Goal: Information Seeking & Learning: Learn about a topic

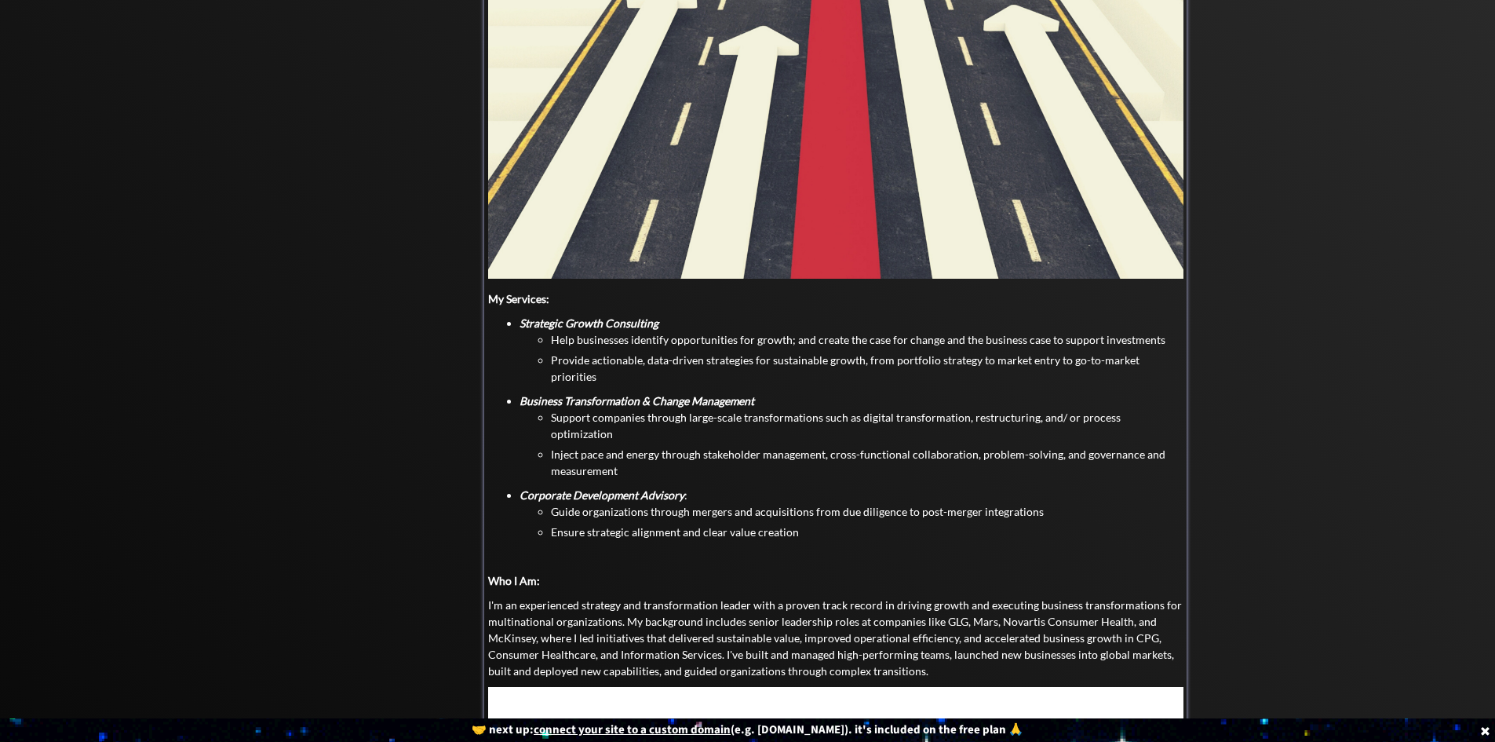
scroll to position [392, 0]
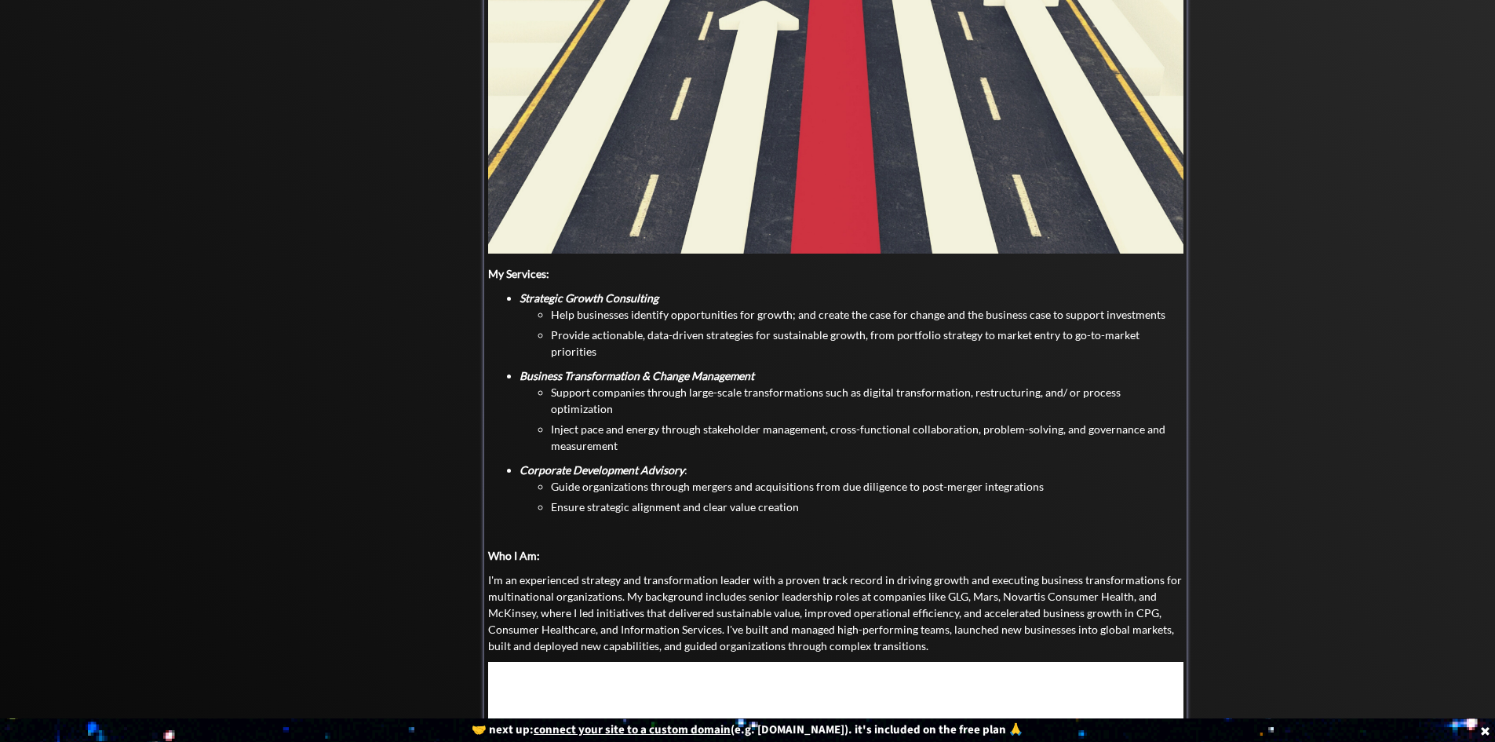
click at [521, 463] on strong "Corporate Development Advisory" at bounding box center [602, 469] width 165 height 13
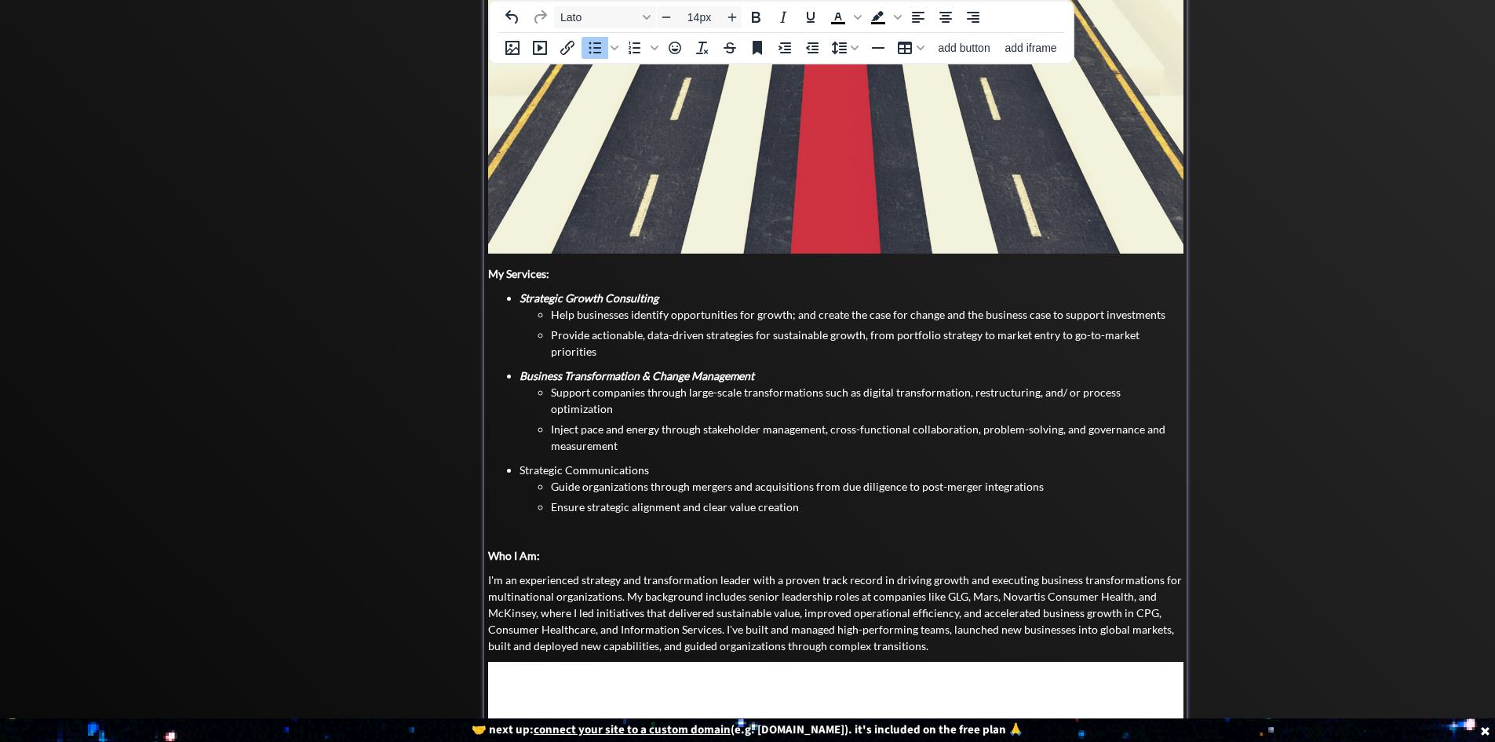
click at [520, 461] on li "Strategic Communications Guide organizations through mergers and acquisitions f…" at bounding box center [852, 487] width 664 height 53
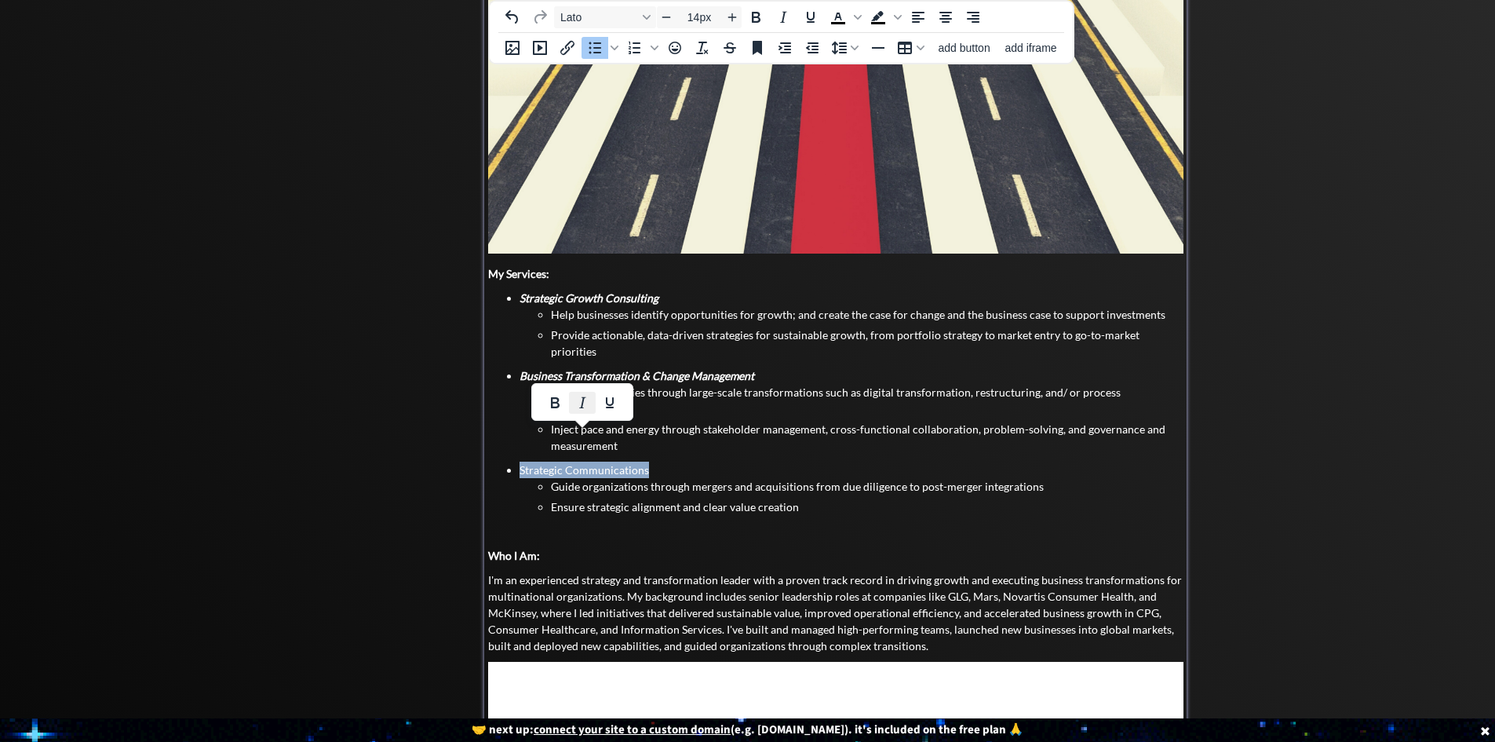
click at [582, 403] on icon "Italic" at bounding box center [582, 401] width 7 height 11
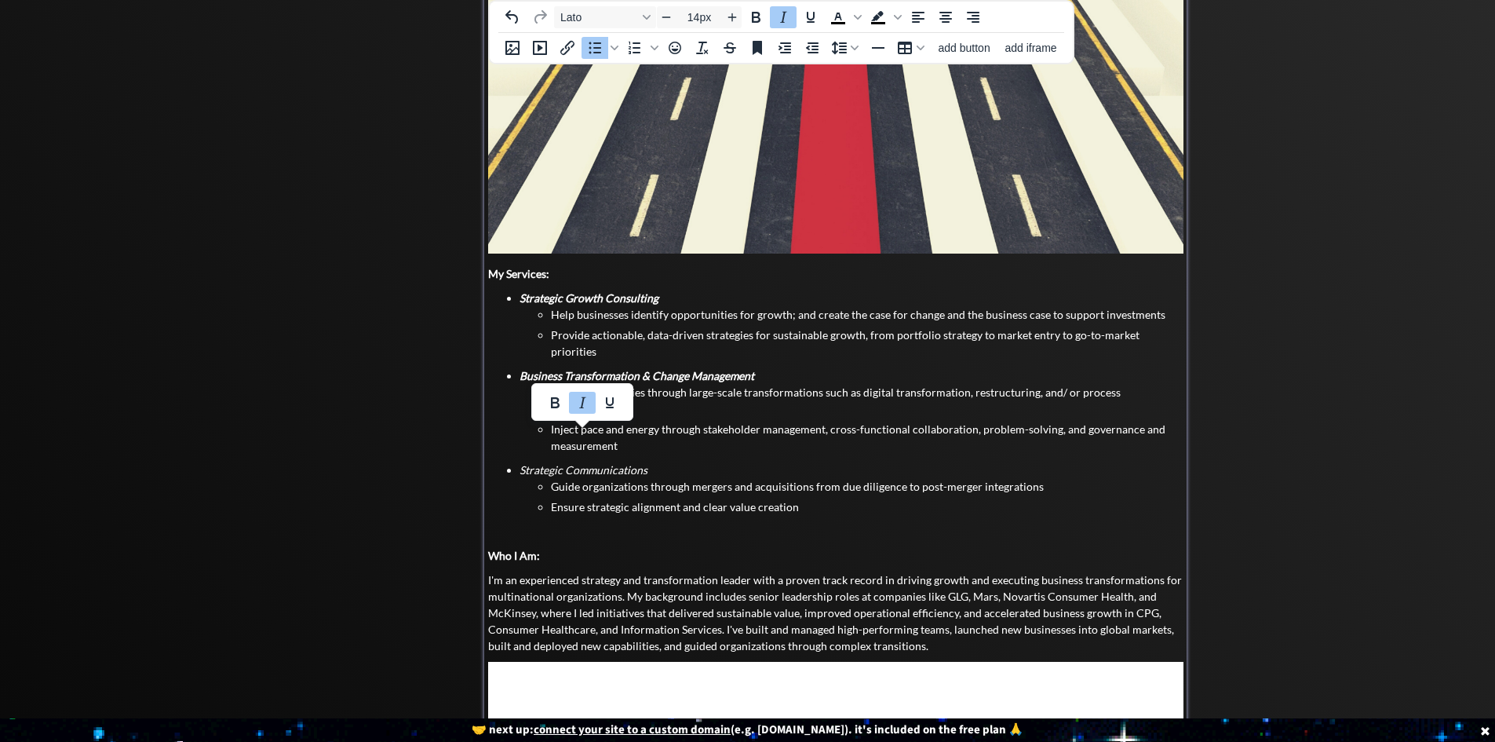
click at [587, 478] on li "Guide organizations through mergers and acquisitions from due diligence to post…" at bounding box center [867, 486] width 633 height 16
click at [523, 384] on ul "Support companies through large-scale transformations such as digital transform…" at bounding box center [852, 419] width 664 height 70
click at [523, 369] on strong "Business Transformation & Change Management" at bounding box center [637, 375] width 235 height 13
click at [529, 463] on em "Strategic Communications" at bounding box center [584, 469] width 128 height 13
click at [517, 436] on ul "Strategic Growth Consulting Help businesses identify opportunities for growth; …" at bounding box center [835, 402] width 695 height 225
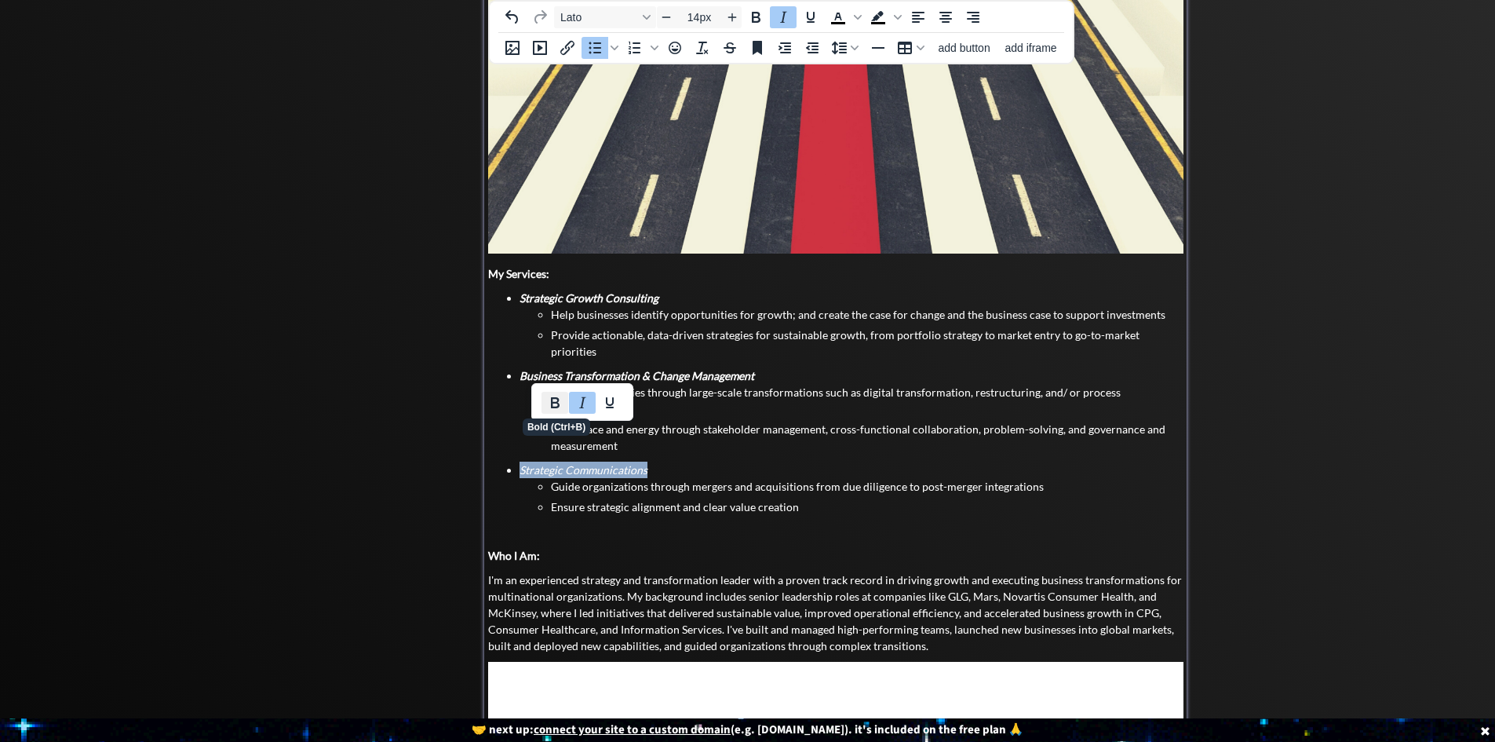
click at [560, 403] on icon "Bold" at bounding box center [554, 402] width 19 height 19
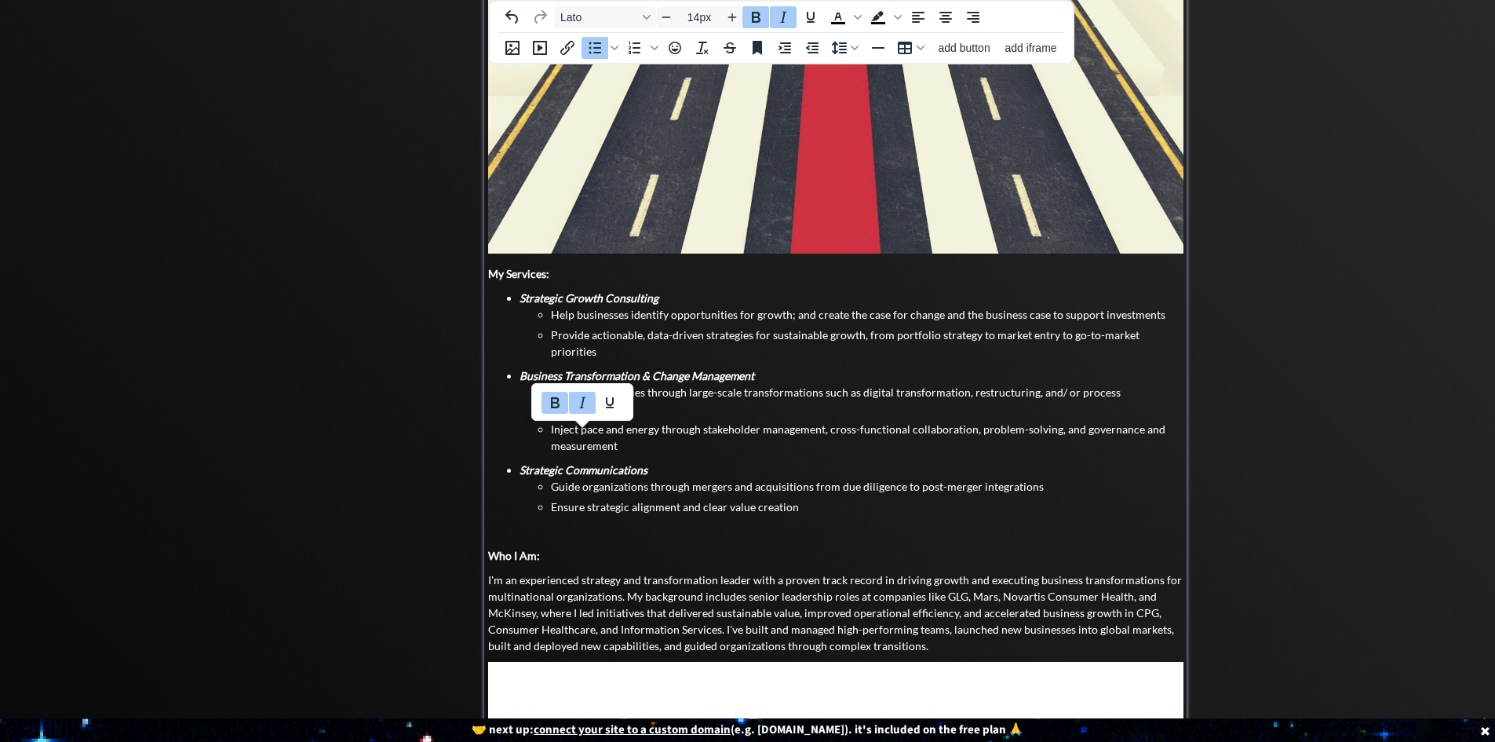
click at [641, 478] on li "Guide organizations through mergers and acquisitions from due diligence to post…" at bounding box center [867, 486] width 633 height 16
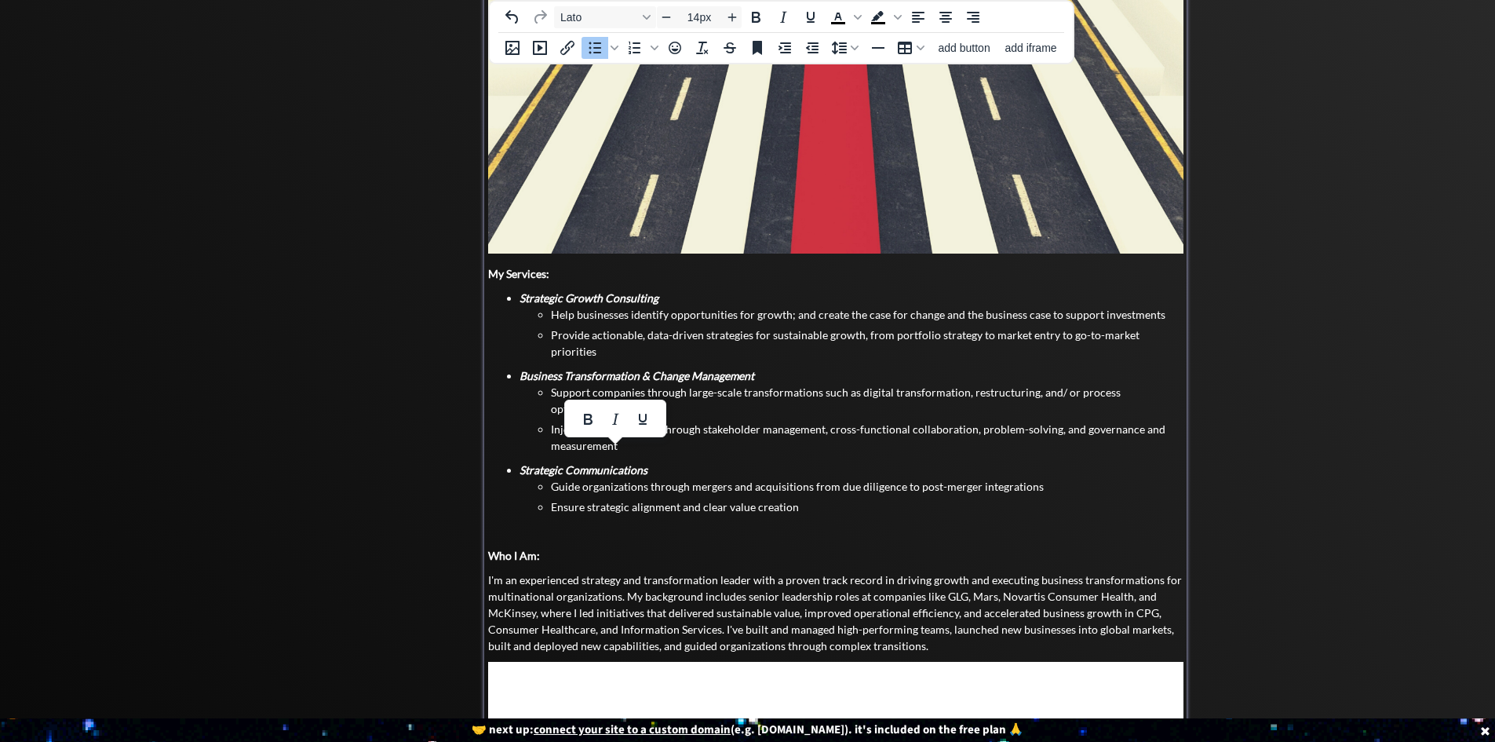
click at [552, 478] on li "Guide organizations through mergers and acquisitions from due diligence to post…" at bounding box center [867, 486] width 633 height 16
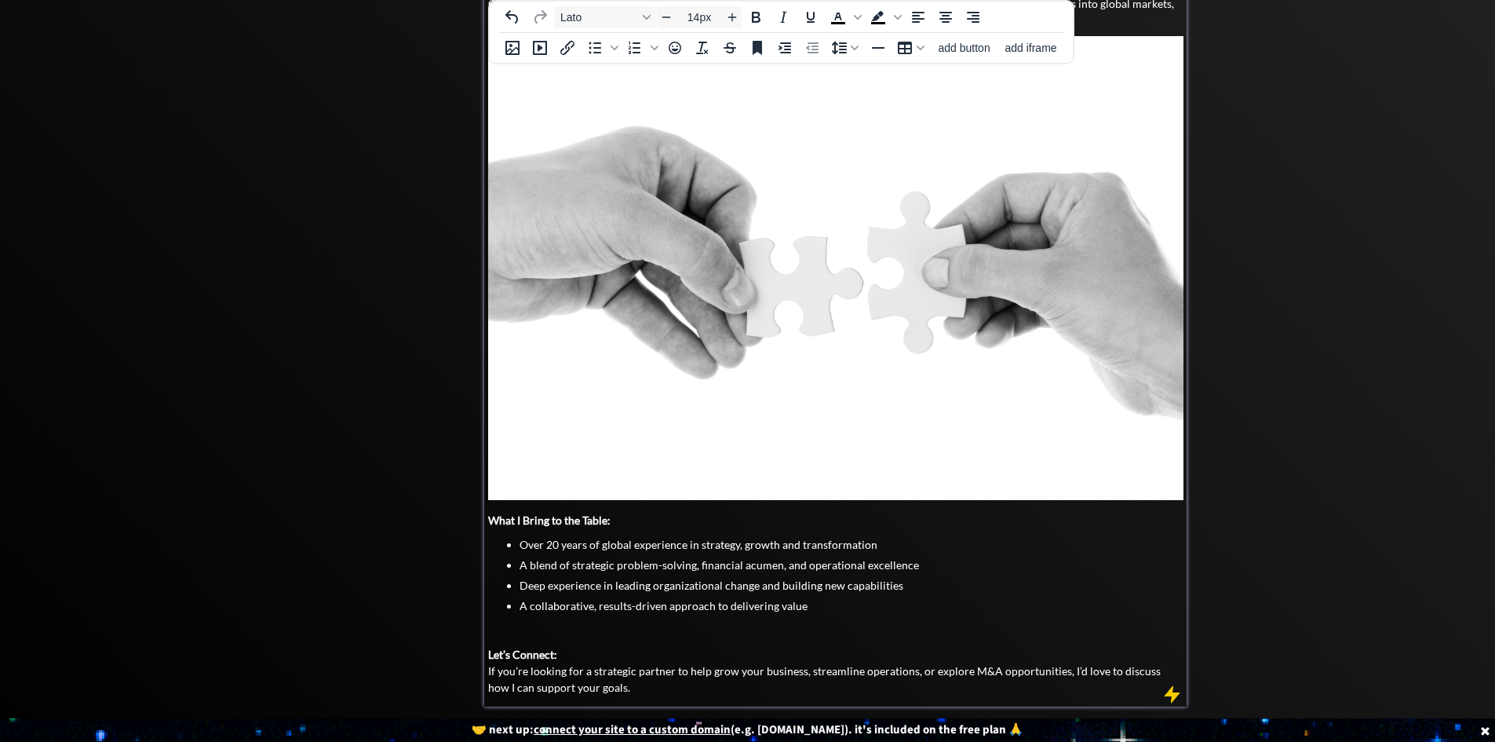
scroll to position [1009, 0]
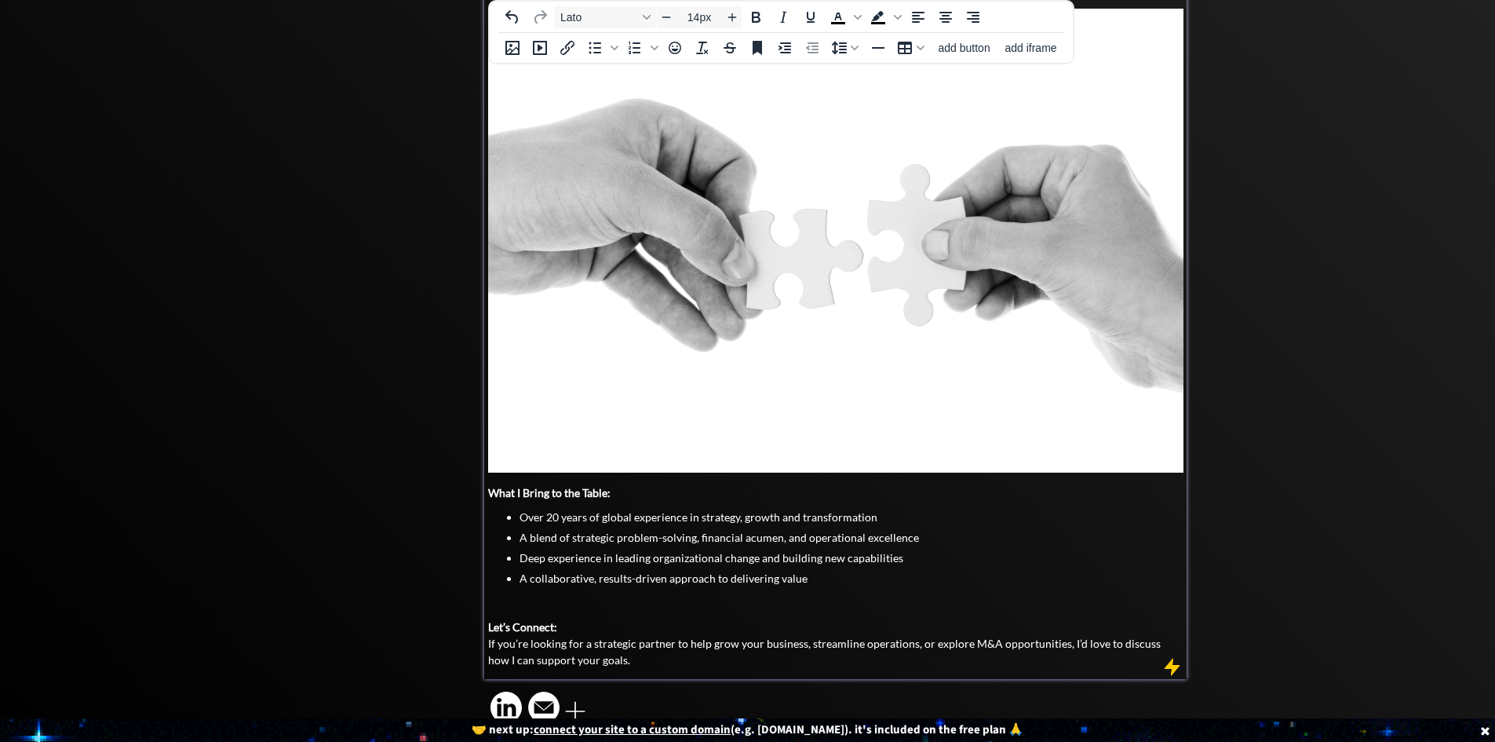
click at [917, 618] on p "Let’s Connect: If you’re looking for a strategic partner to help grow your busi…" at bounding box center [835, 642] width 695 height 49
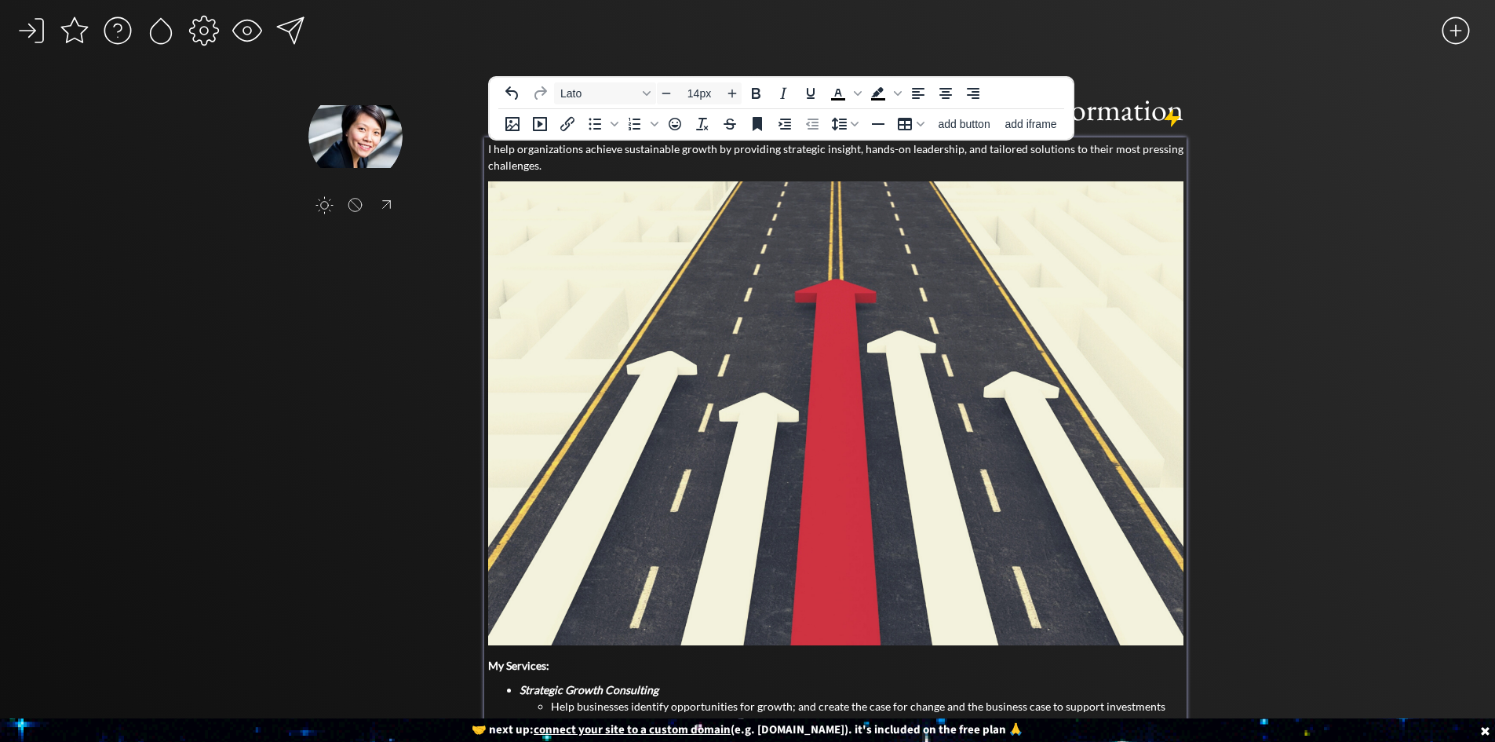
scroll to position [0, 0]
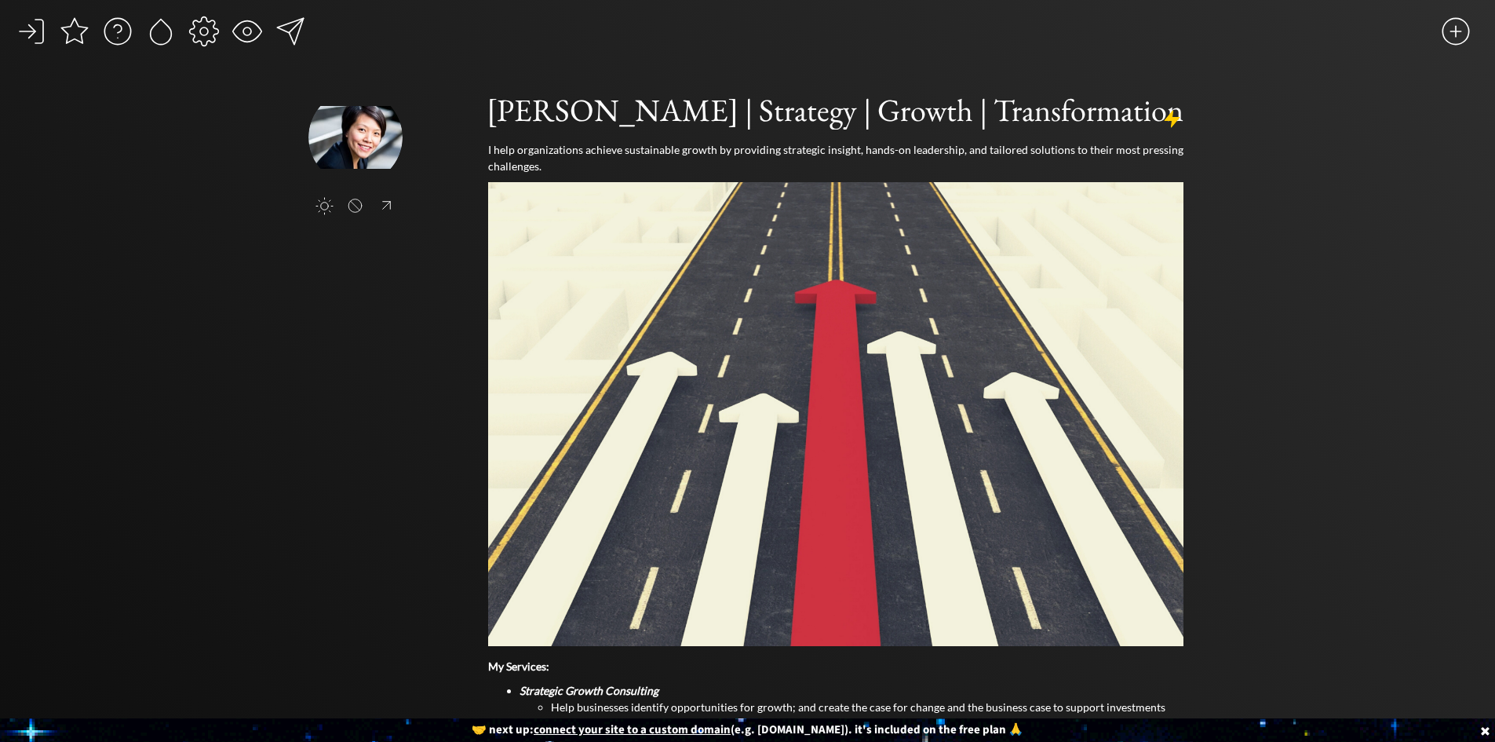
click at [240, 29] on div at bounding box center [247, 31] width 31 height 31
click at [370, 136] on img at bounding box center [355, 137] width 94 height 94
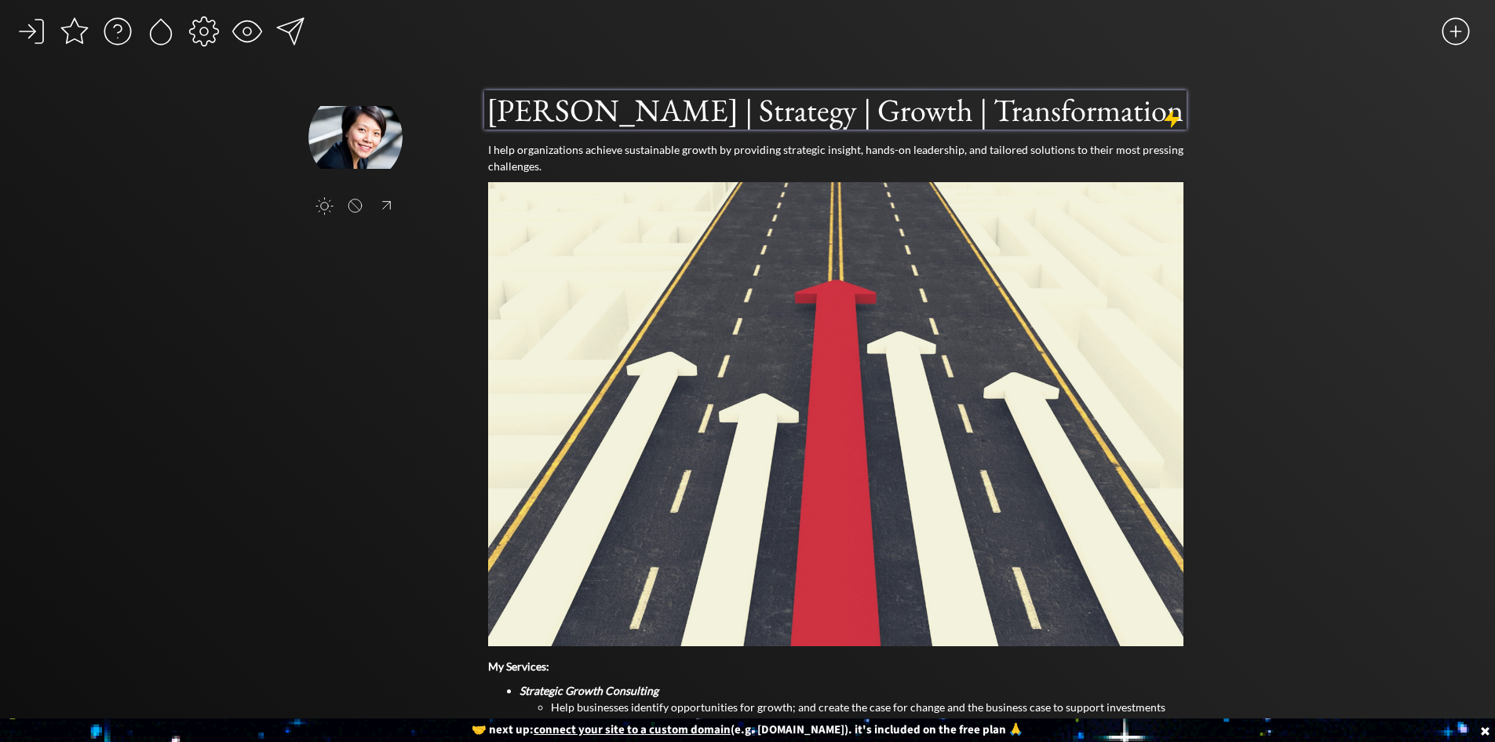
click at [1000, 106] on h1 "[PERSON_NAME] | Strategy | Growth | Transformation" at bounding box center [836, 109] width 698 height 39
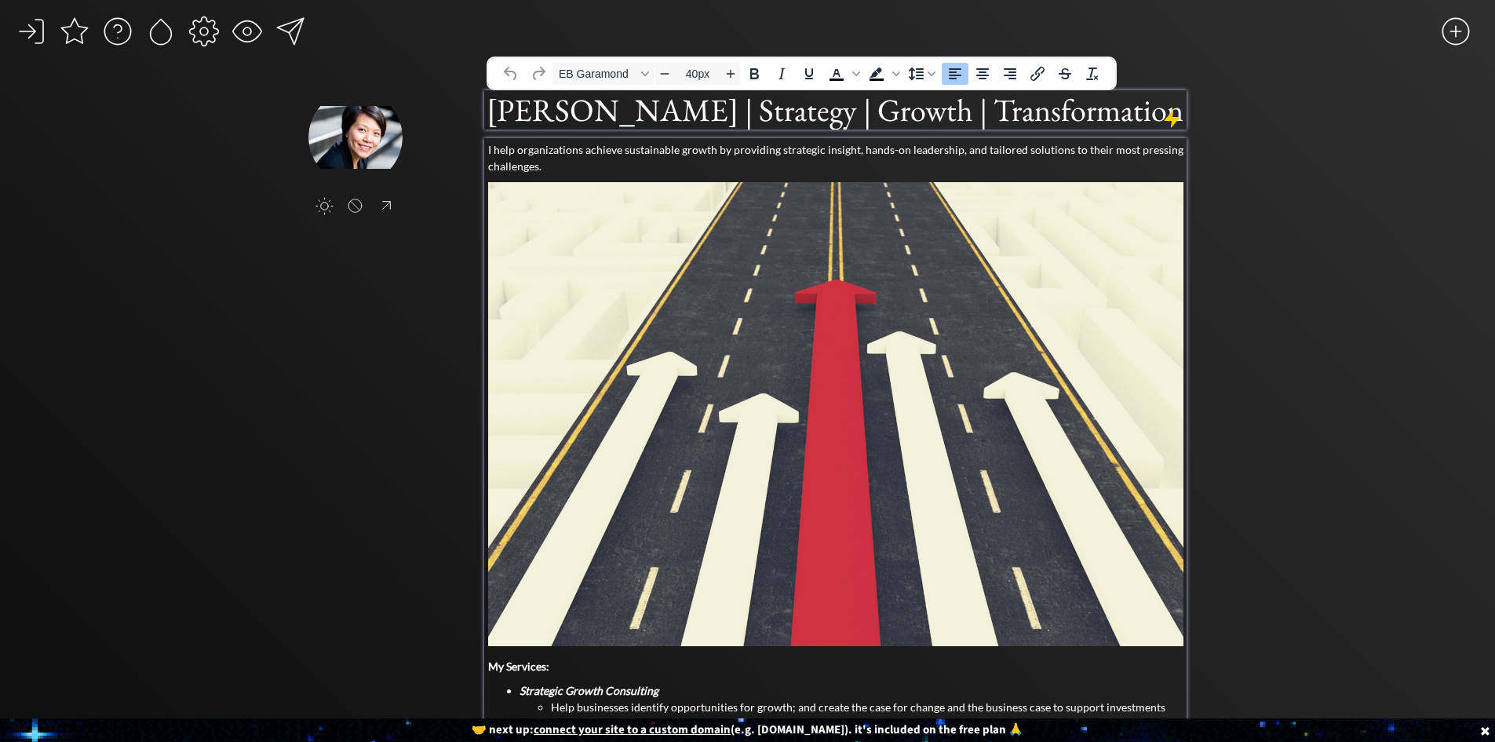
click at [848, 154] on p "I help organizations achieve sustainable growth by providing strategic insight,…" at bounding box center [835, 157] width 695 height 33
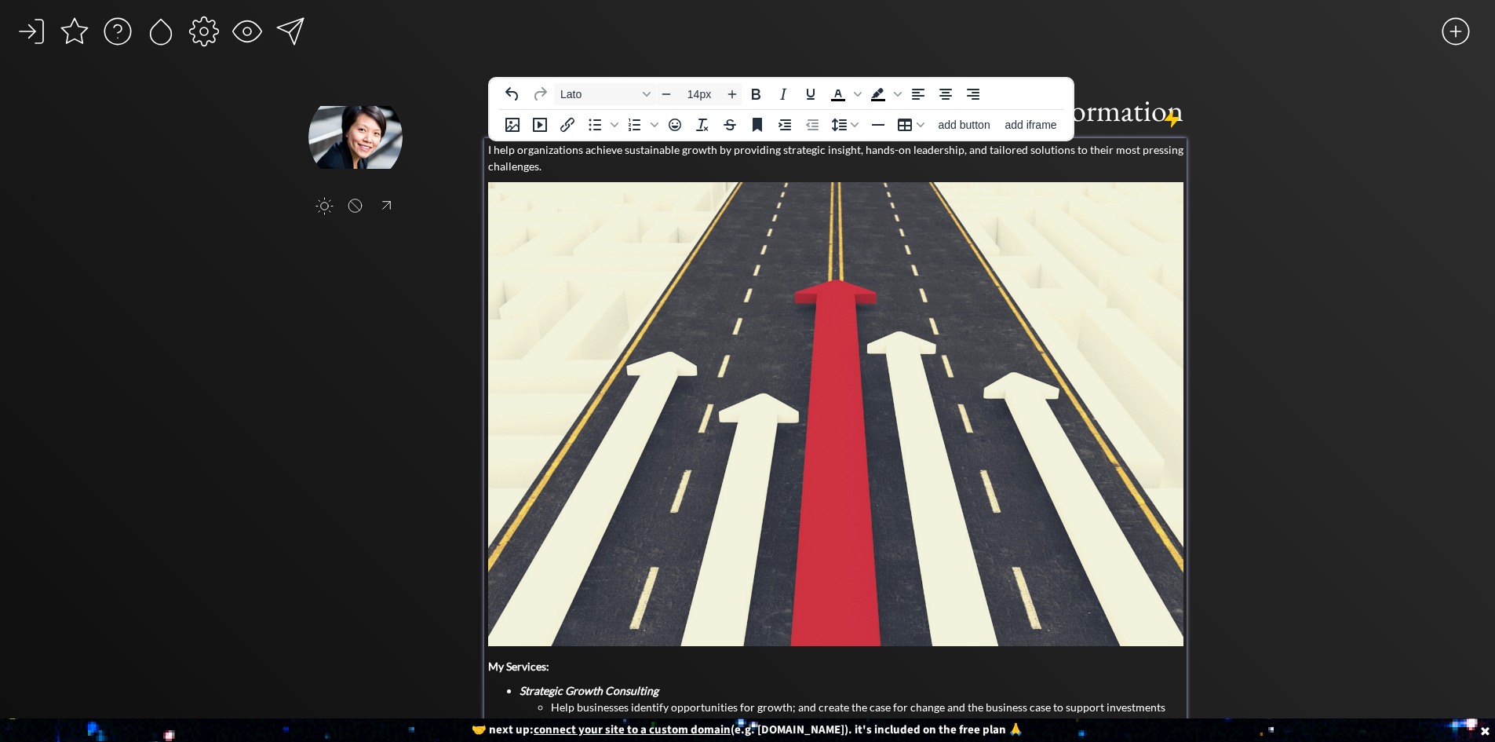
click at [543, 162] on p "I help organizations achieve sustainable growth by providing strategic insight,…" at bounding box center [835, 157] width 695 height 33
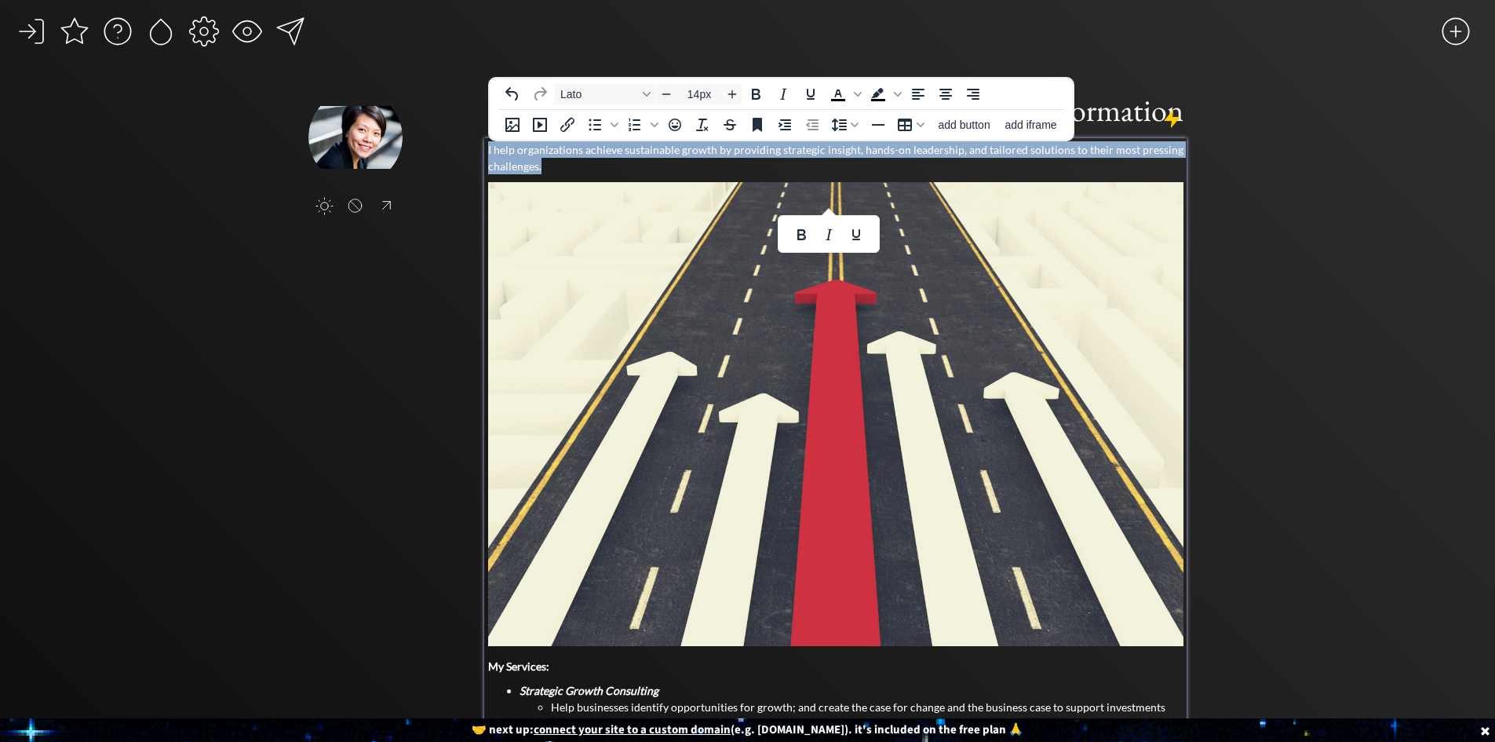
copy p "I help organizations achieve sustainable growth by providing strategic insight,…"
click at [979, 314] on img at bounding box center [835, 414] width 695 height 464
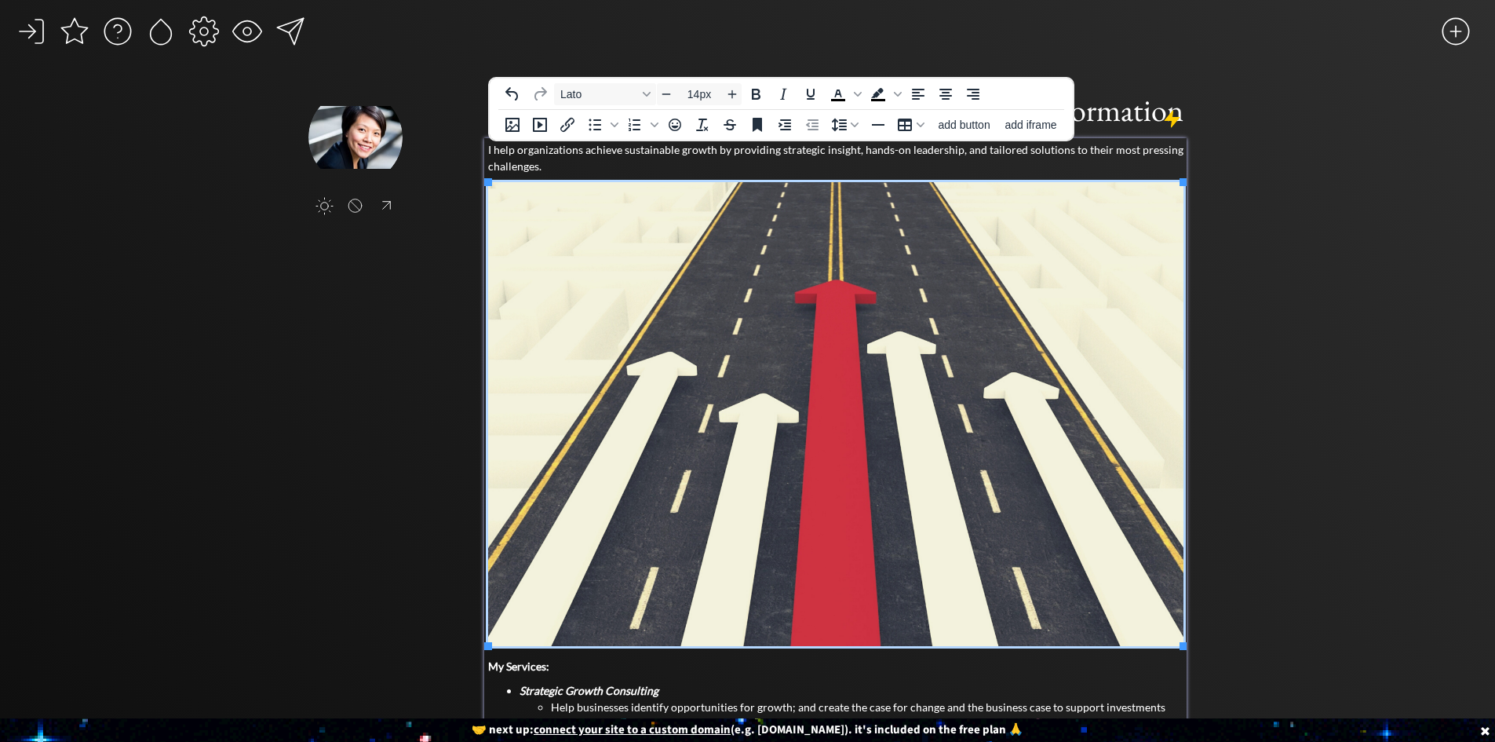
click at [516, 661] on strong "My Services:" at bounding box center [518, 665] width 61 height 13
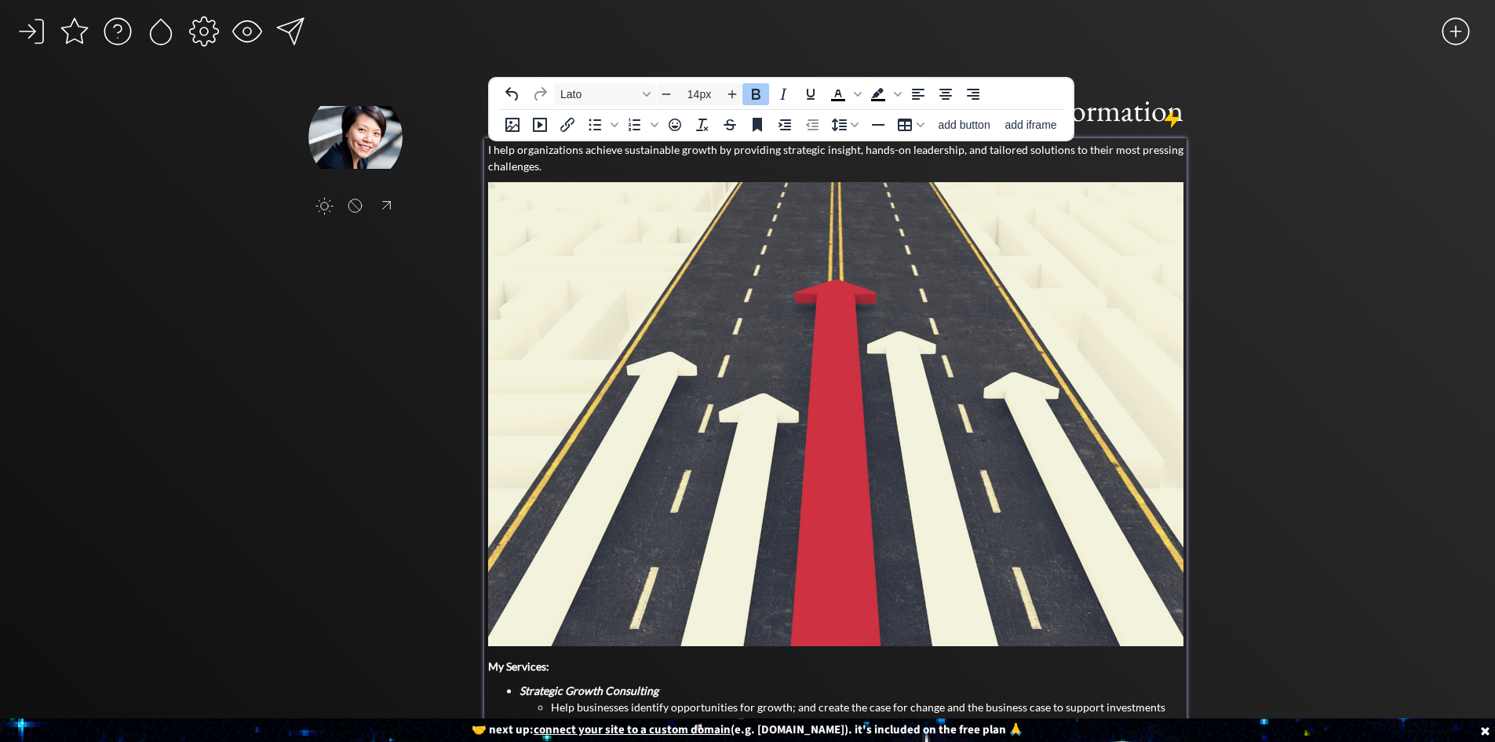
click at [491, 669] on strong "My Services:" at bounding box center [518, 665] width 61 height 13
click at [492, 669] on strong "My Services:" at bounding box center [518, 665] width 61 height 13
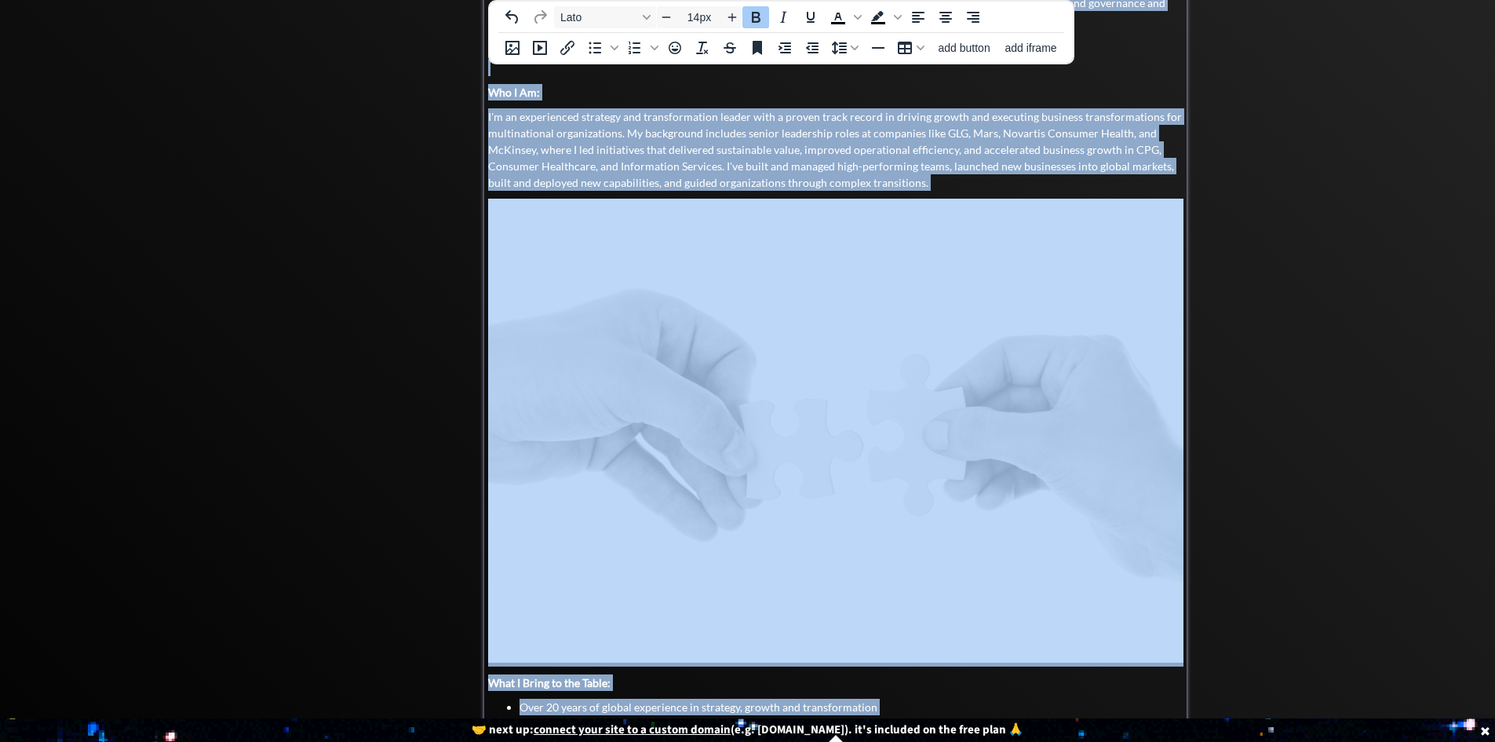
scroll to position [900, 0]
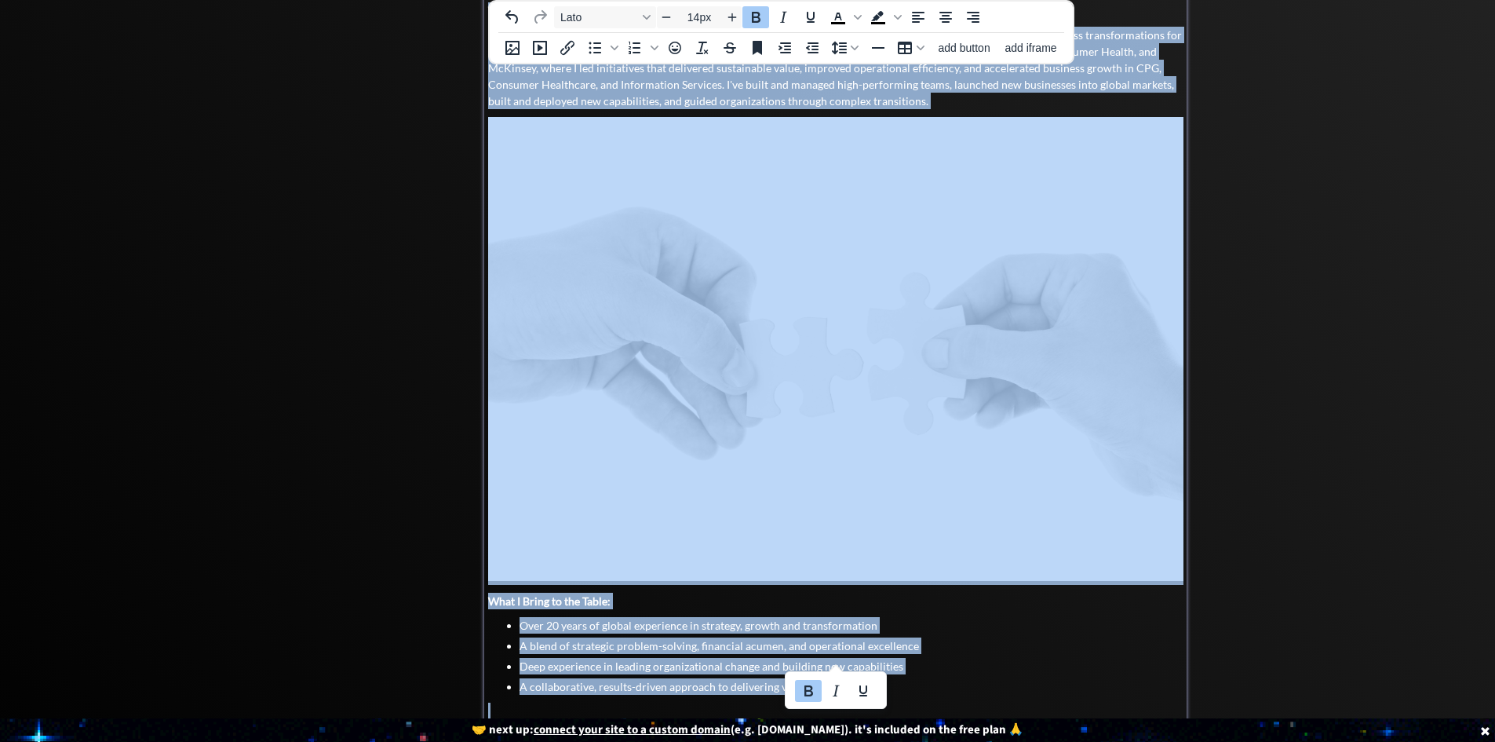
click at [1034, 71] on p "I'm an experienced strategy and transformation leader with a proven track recor…" at bounding box center [835, 68] width 695 height 82
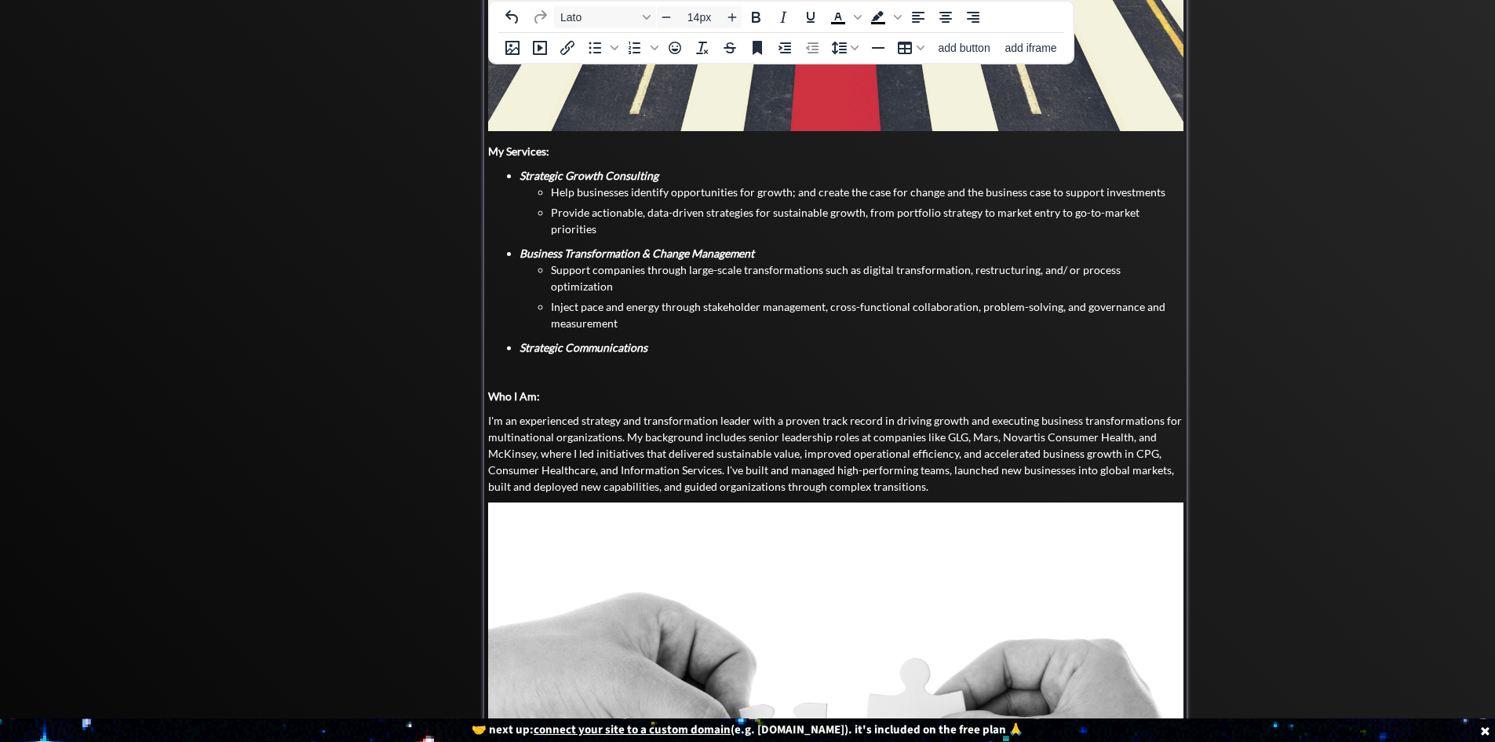
scroll to position [508, 0]
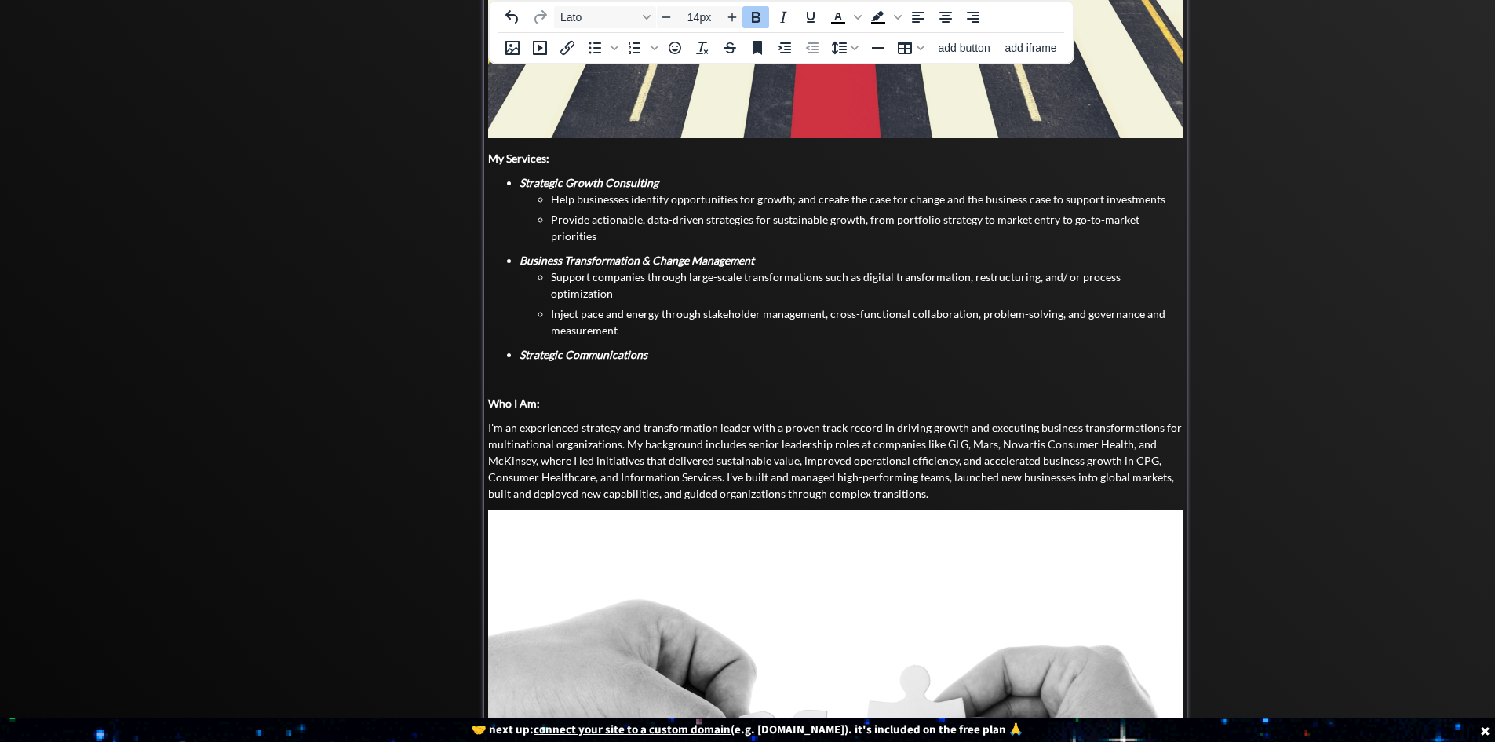
click at [500, 157] on strong "My Services:" at bounding box center [518, 157] width 61 height 13
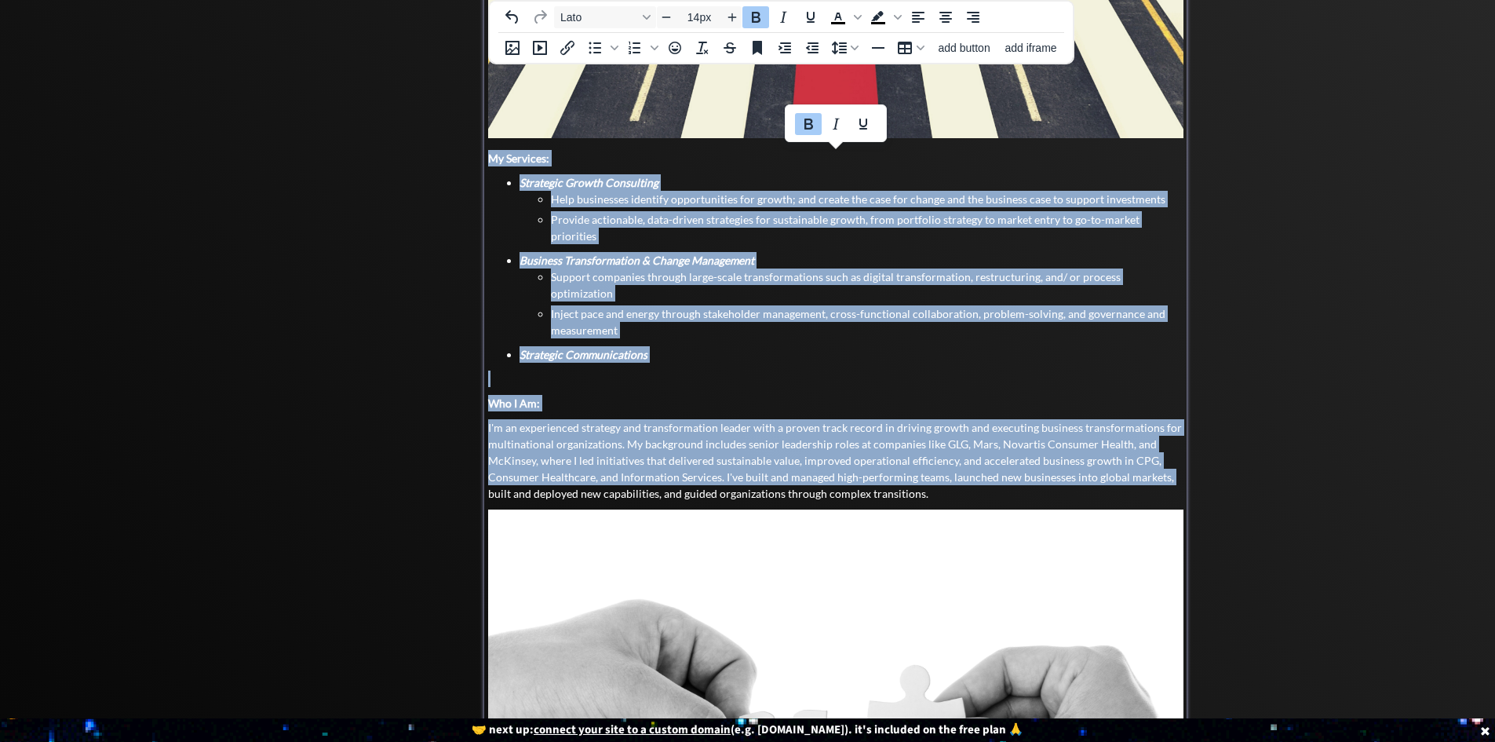
scroll to position [710, 0]
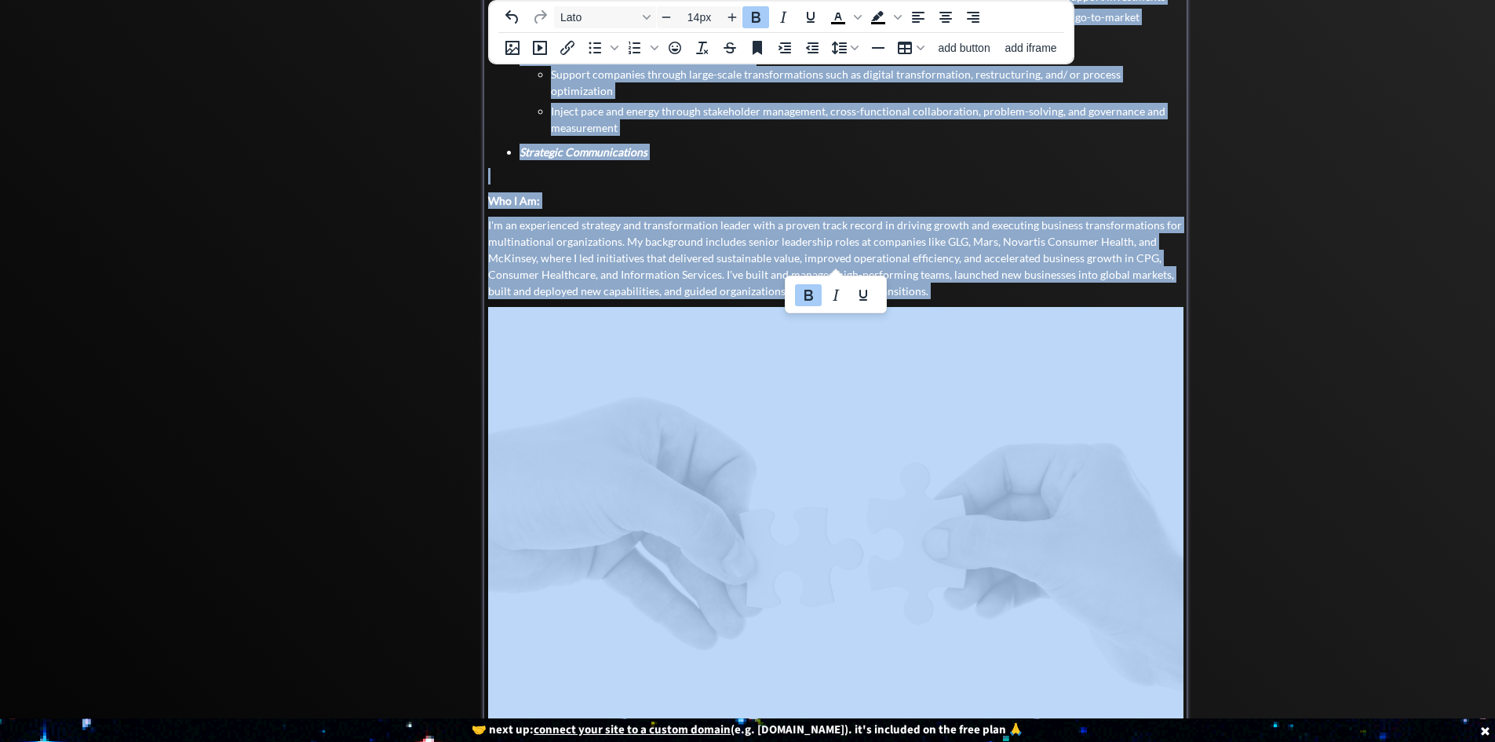
copy div "My Services: Strategic Growth Consulting Help businesses identify opportunities…"
click at [1001, 405] on img at bounding box center [835, 539] width 695 height 464
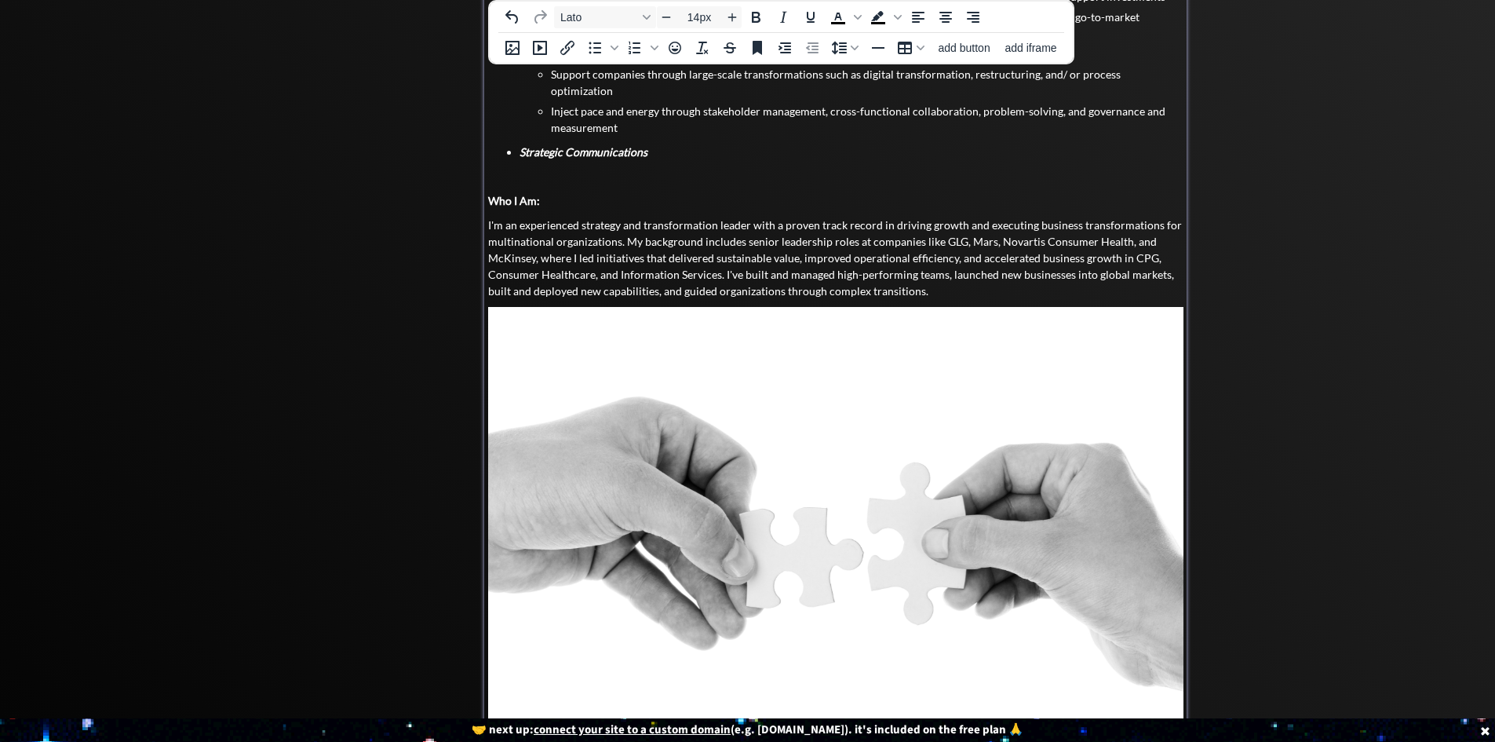
click at [1118, 347] on img at bounding box center [835, 539] width 695 height 464
click at [888, 358] on img at bounding box center [835, 539] width 695 height 464
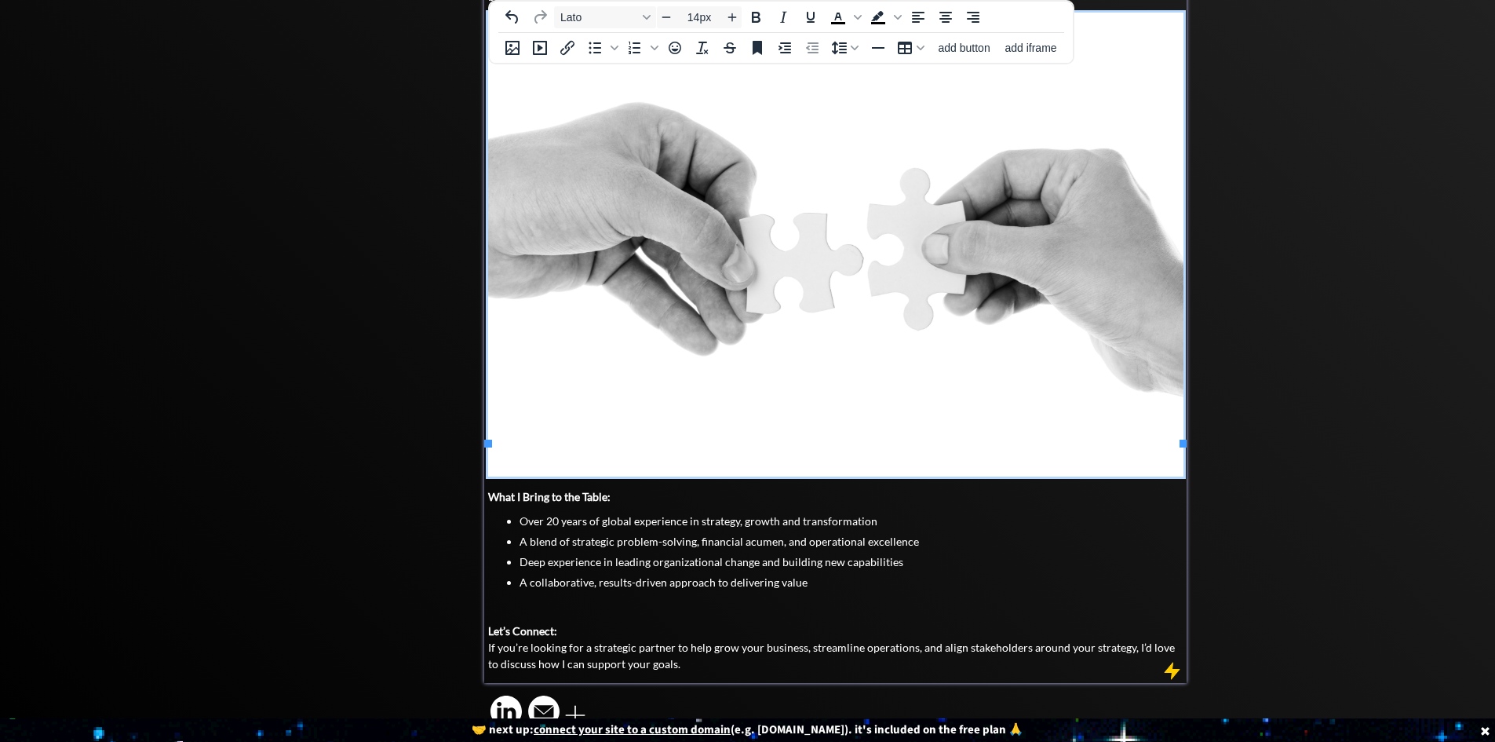
scroll to position [1009, 0]
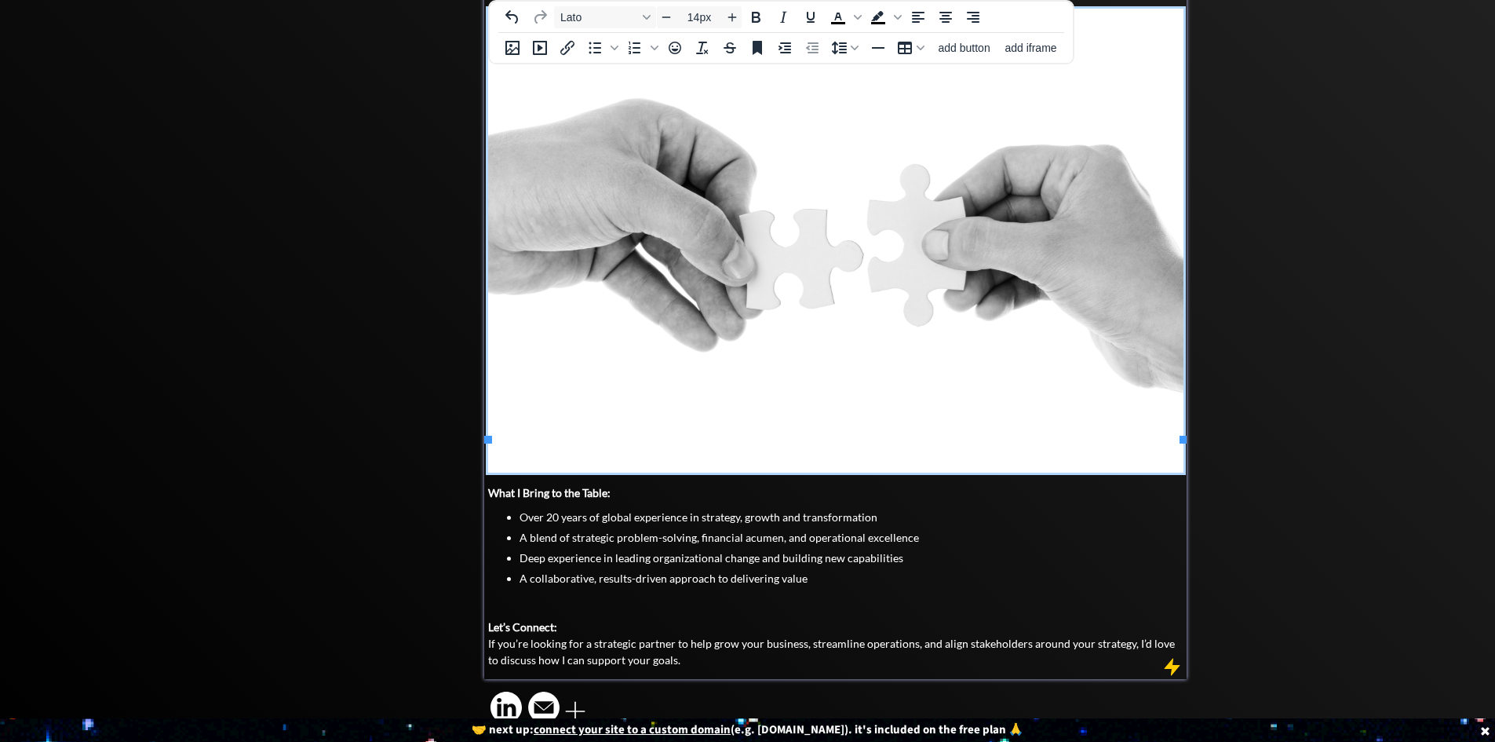
click at [516, 509] on ul "Over 20 years of global experience in strategy, growth and transformation A ble…" at bounding box center [835, 548] width 695 height 78
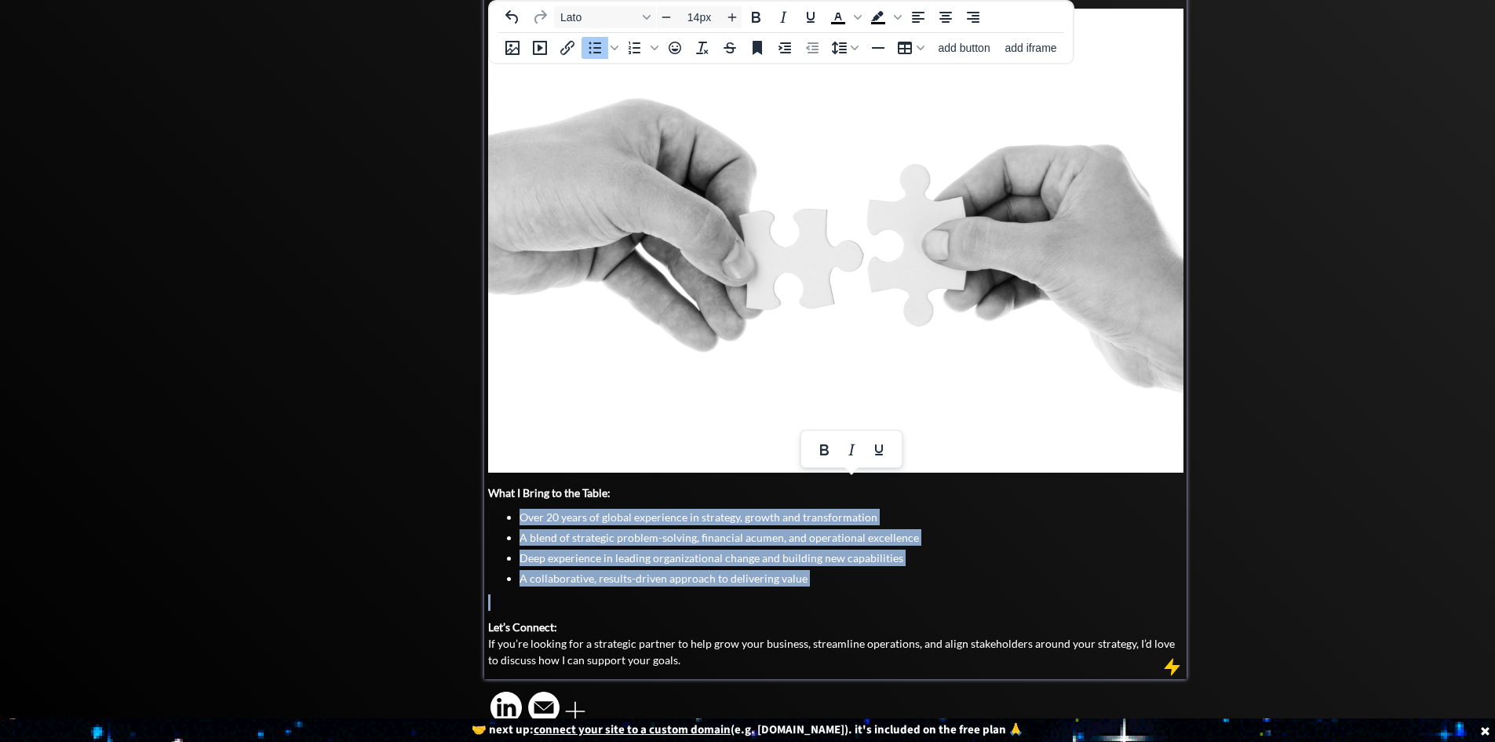
copy ul "Over 20 years of global experience in strategy, growth and transformation A ble…"
